Goal: Navigation & Orientation: Find specific page/section

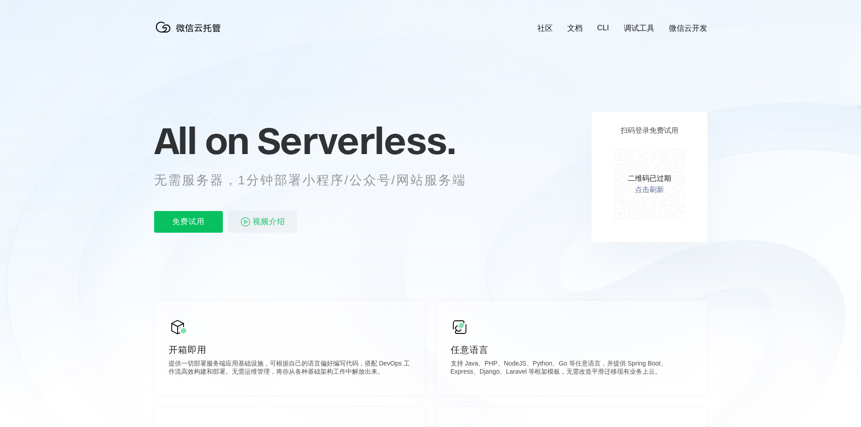
scroll to position [0, 1606]
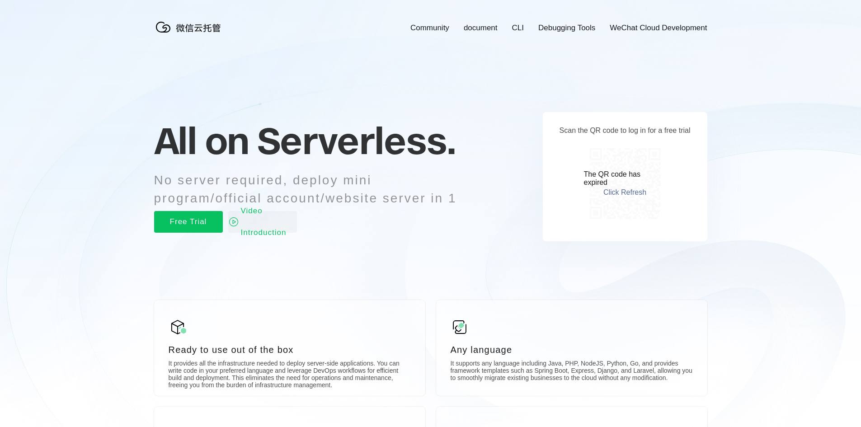
click at [618, 189] on font "Click Refresh" at bounding box center [624, 192] width 43 height 8
click at [617, 192] on font "Click Refresh" at bounding box center [624, 192] width 43 height 8
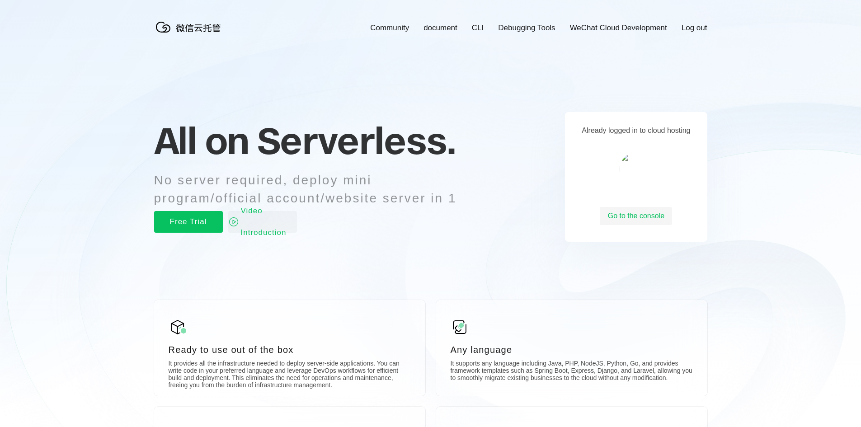
click at [612, 28] on font "WeChat Cloud Development" at bounding box center [618, 27] width 97 height 9
click at [631, 217] on font "Go to the console" at bounding box center [636, 216] width 56 height 8
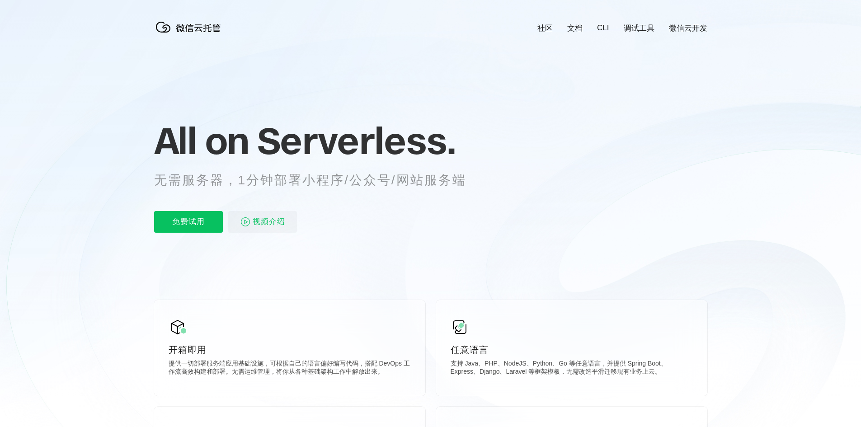
scroll to position [0, 1606]
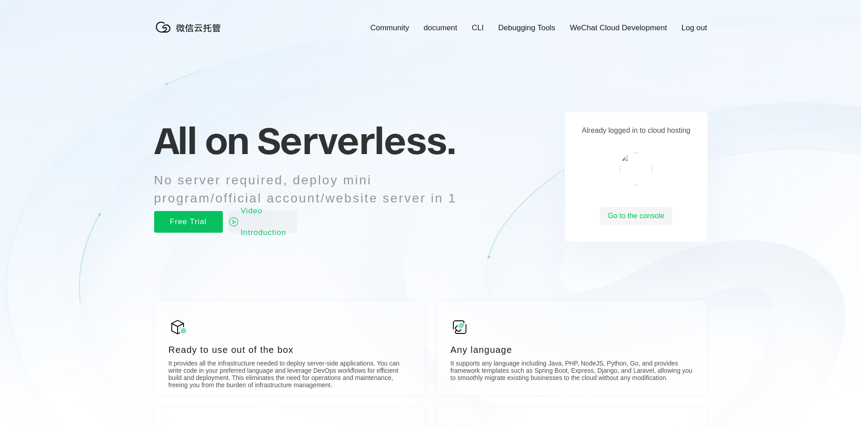
click at [789, 97] on icon at bounding box center [430, 244] width 867 height 488
click at [641, 215] on font "Go to the console" at bounding box center [636, 216] width 56 height 8
